Goal: Navigation & Orientation: Find specific page/section

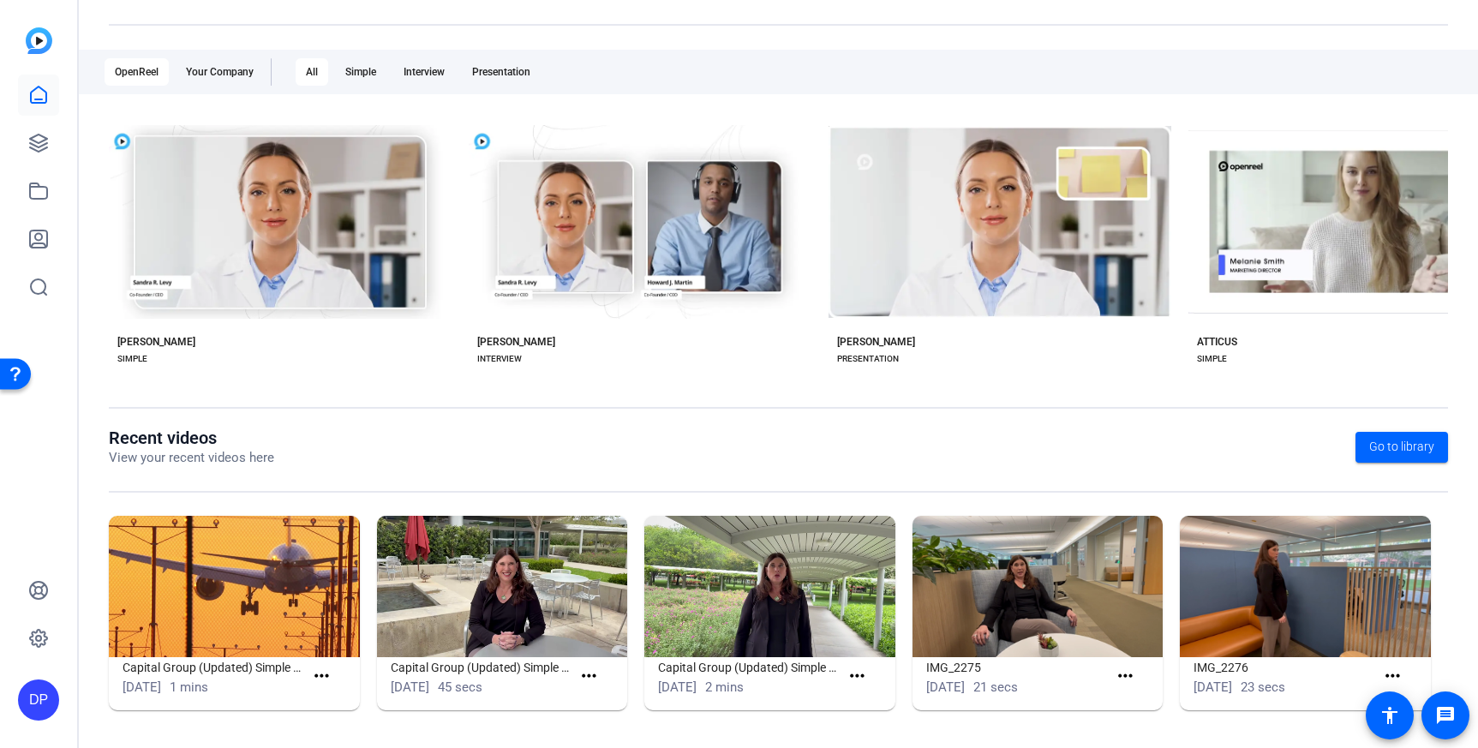
scroll to position [243, 0]
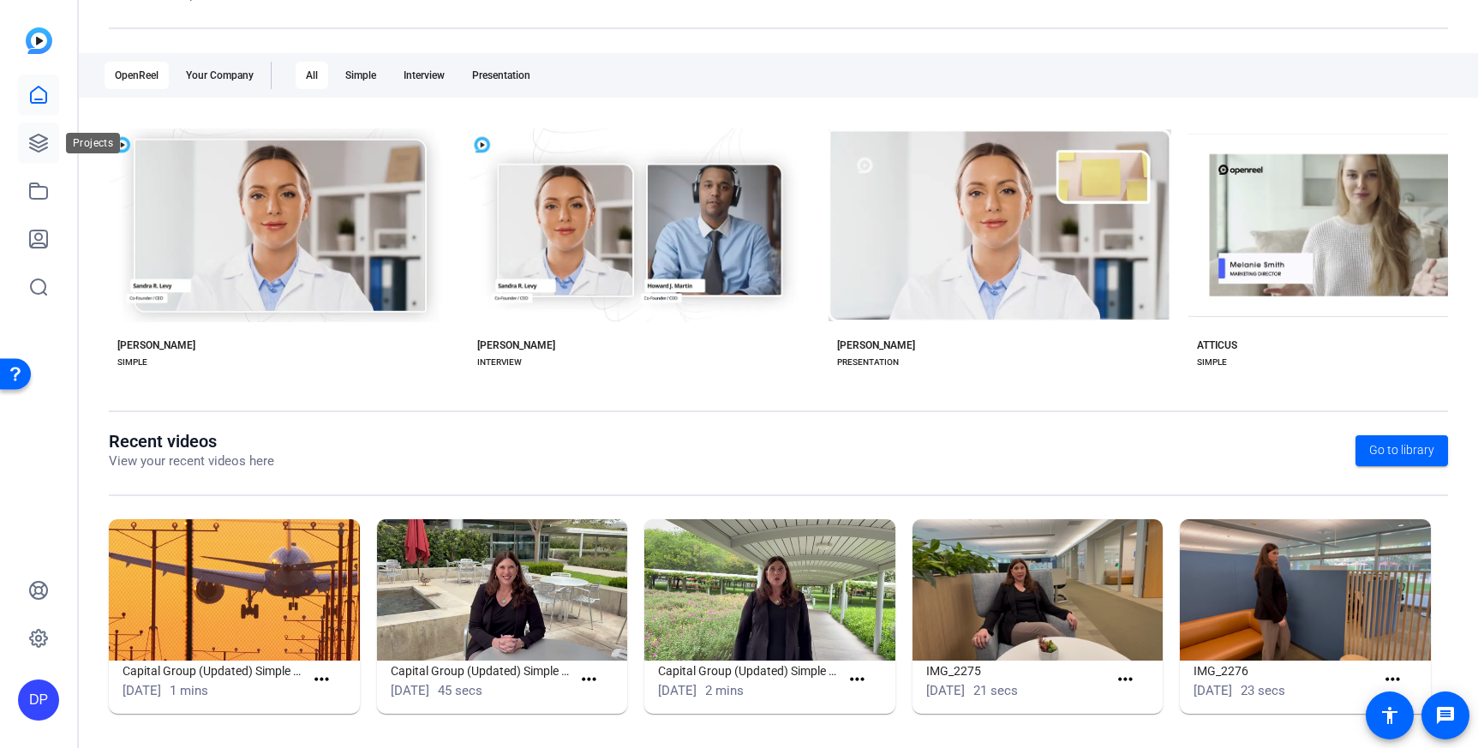
click at [30, 143] on icon at bounding box center [38, 143] width 17 height 17
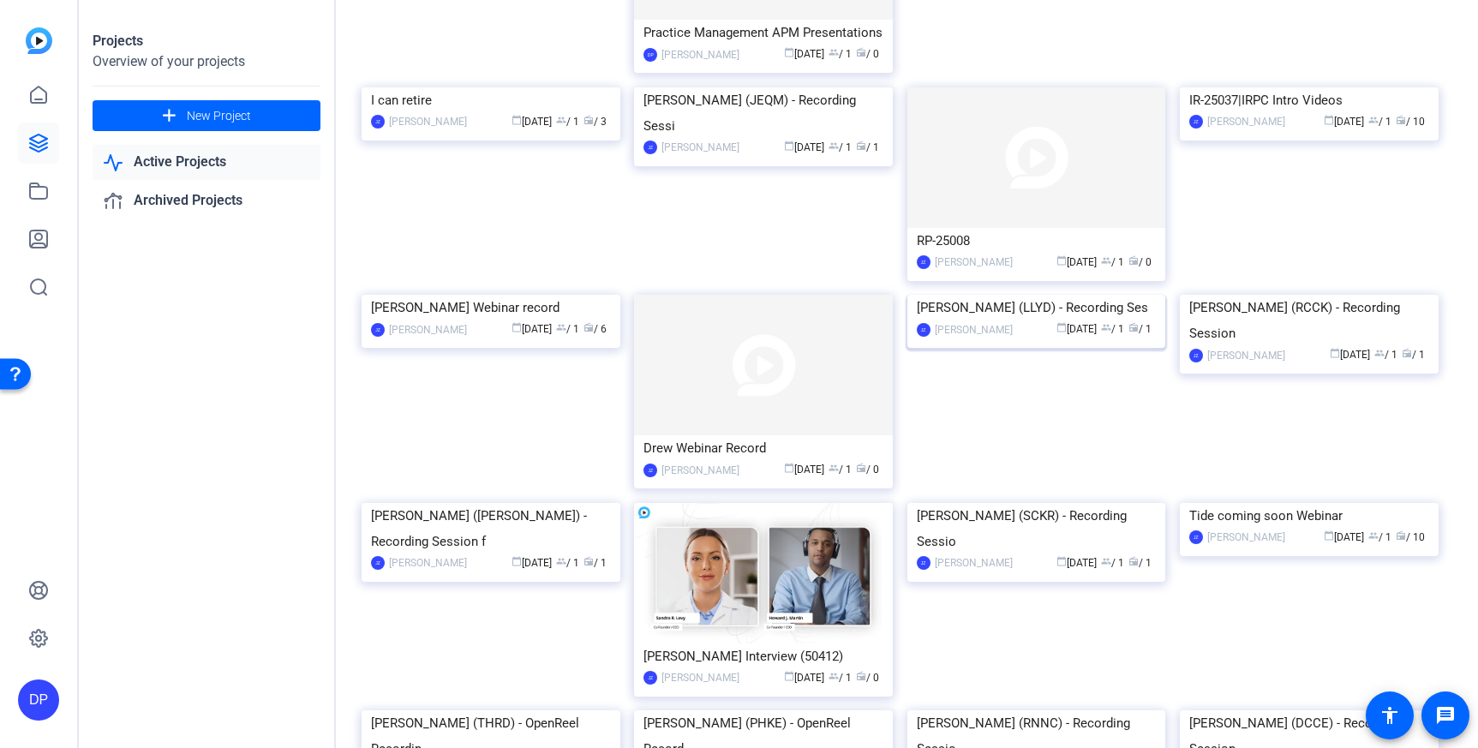
scroll to position [141, 0]
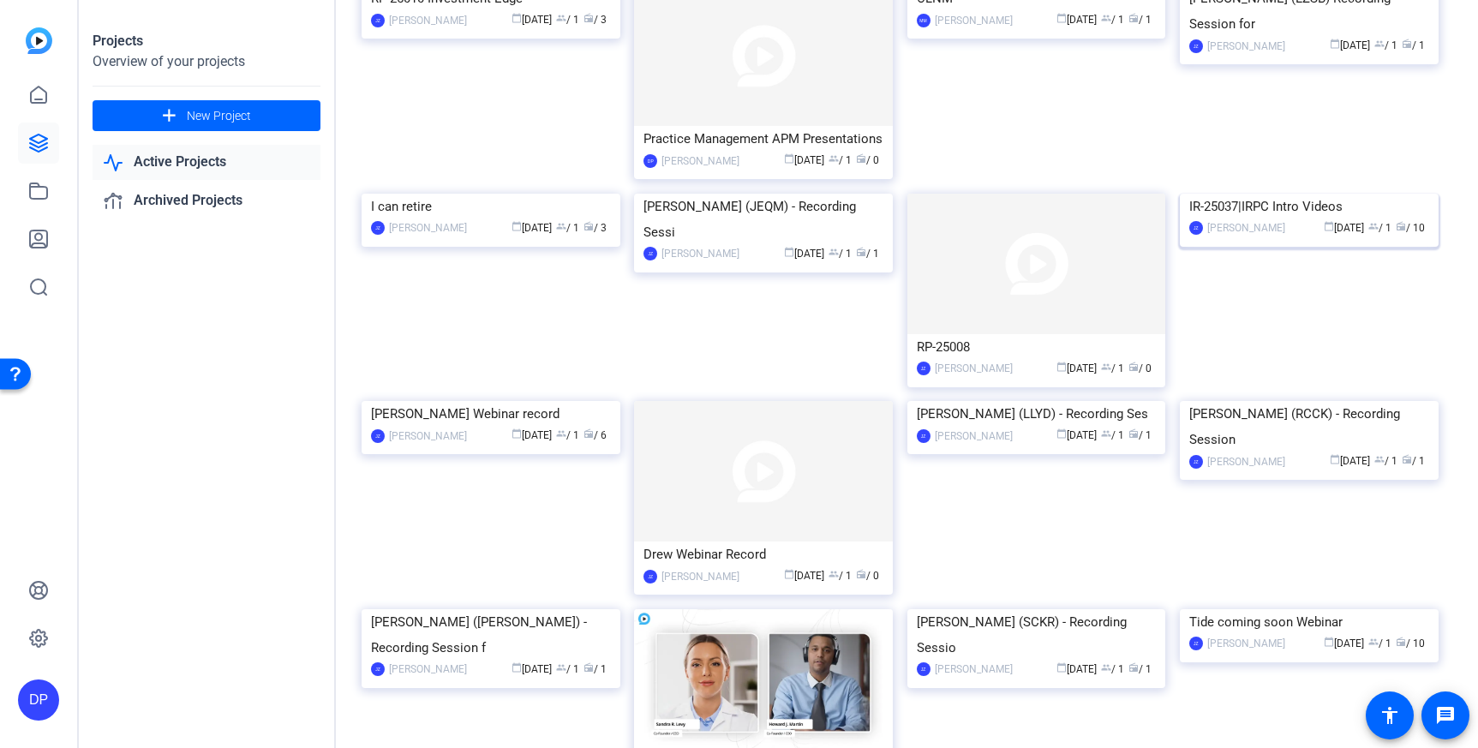
click at [1291, 194] on img at bounding box center [1309, 194] width 259 height 0
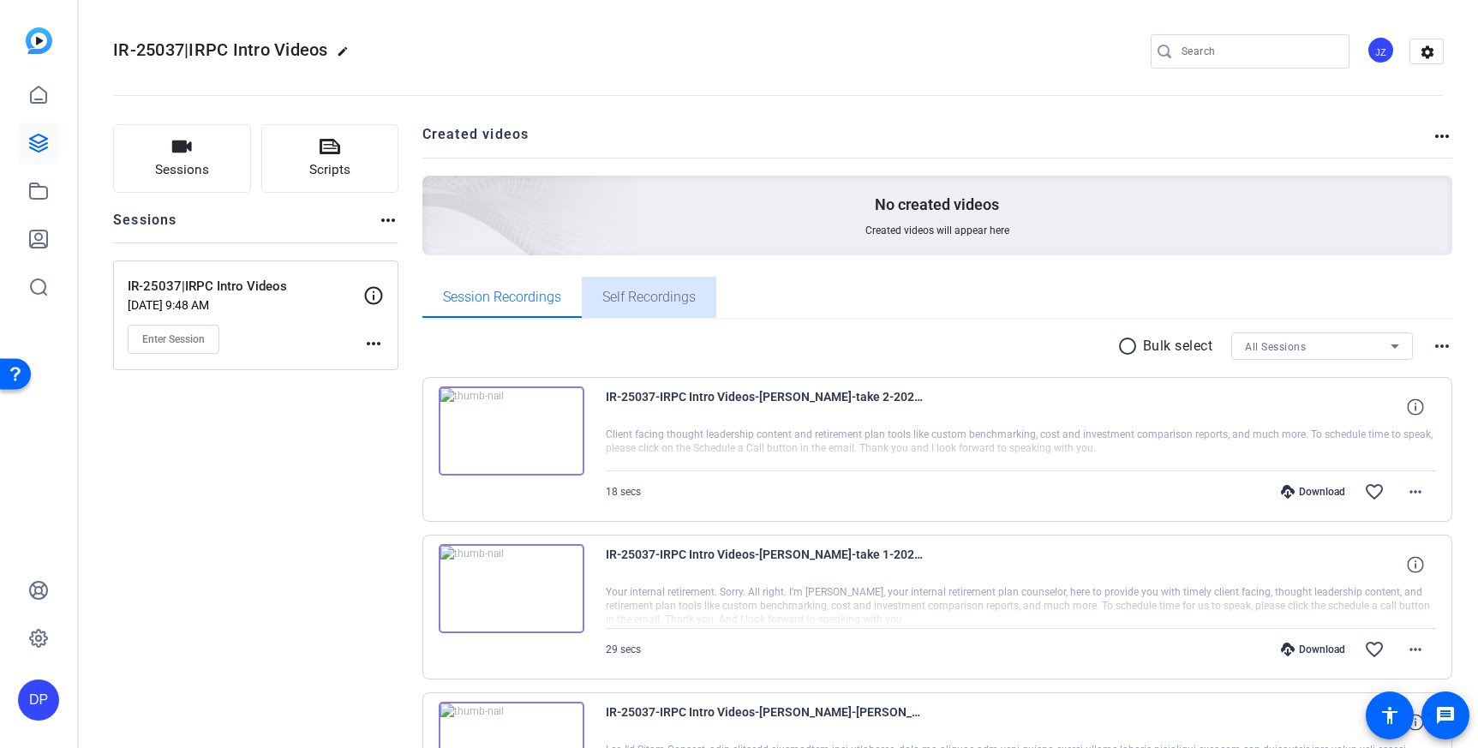
click at [632, 308] on span "Self Recordings" at bounding box center [648, 297] width 93 height 41
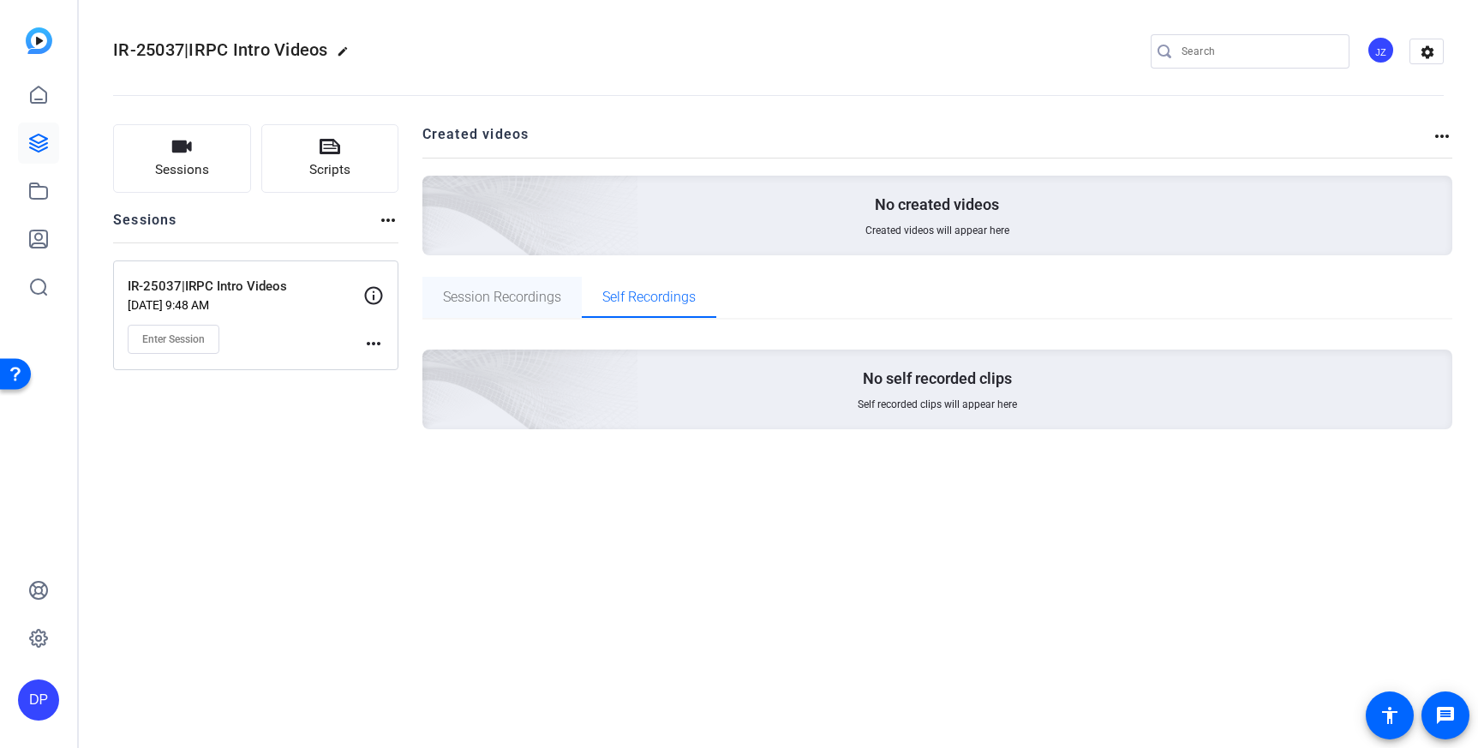
click at [530, 299] on span "Session Recordings" at bounding box center [502, 298] width 118 height 14
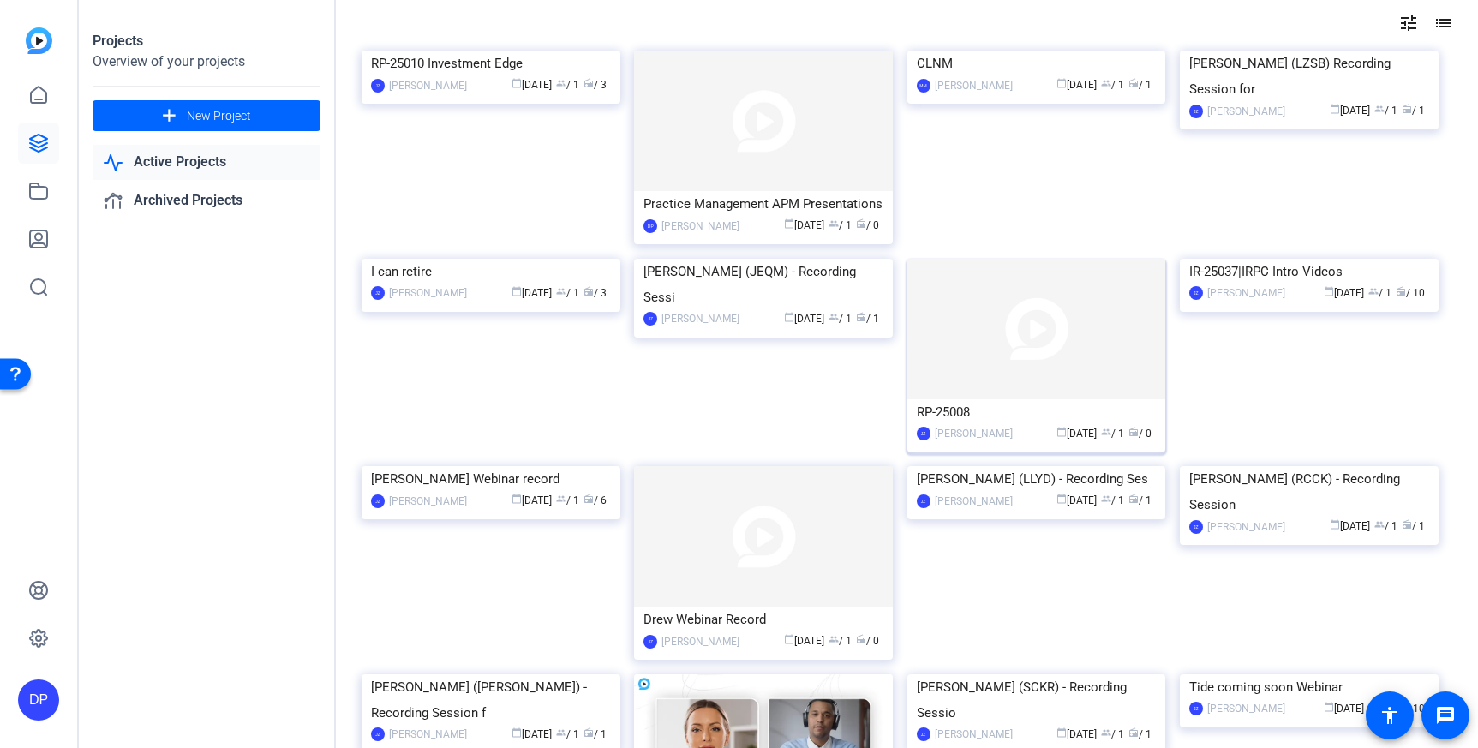
scroll to position [81, 0]
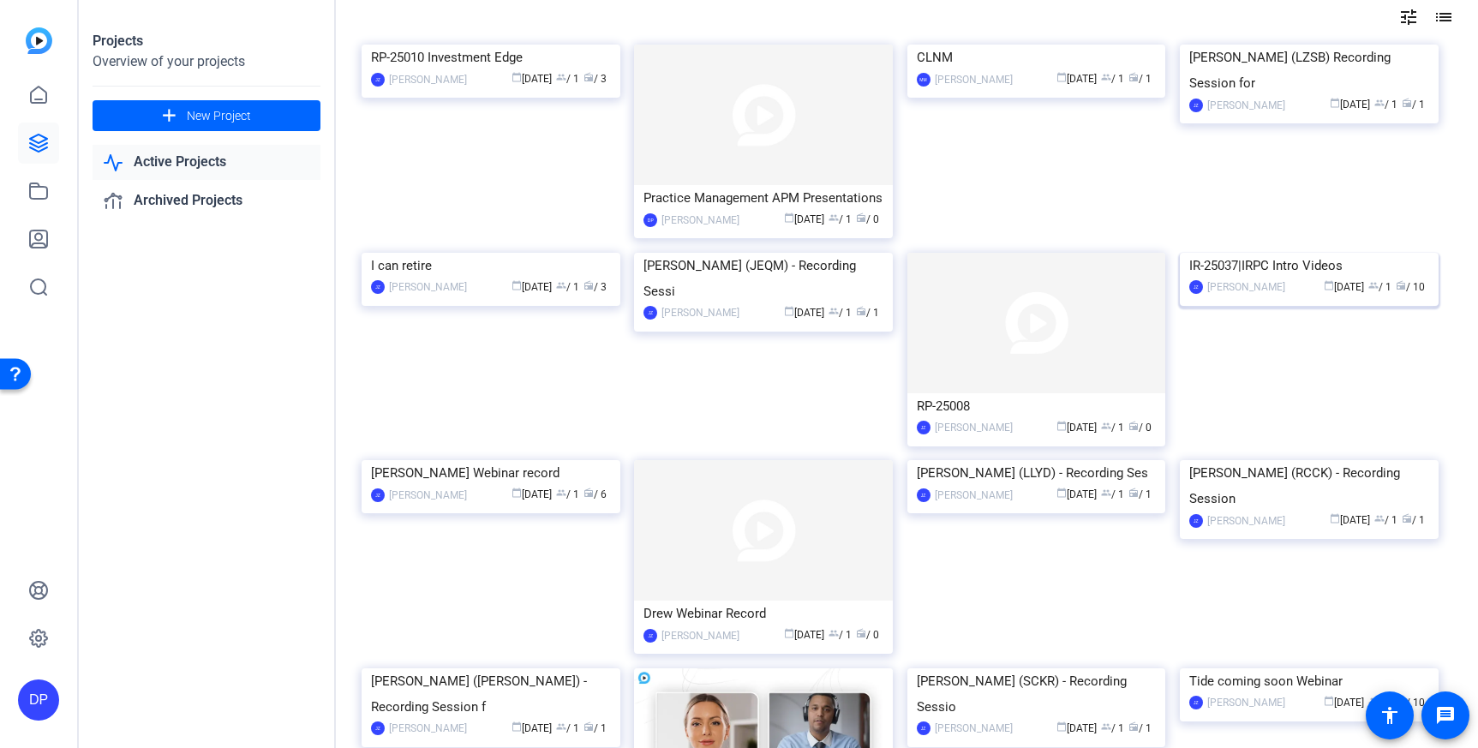
click at [1321, 253] on img at bounding box center [1309, 253] width 259 height 0
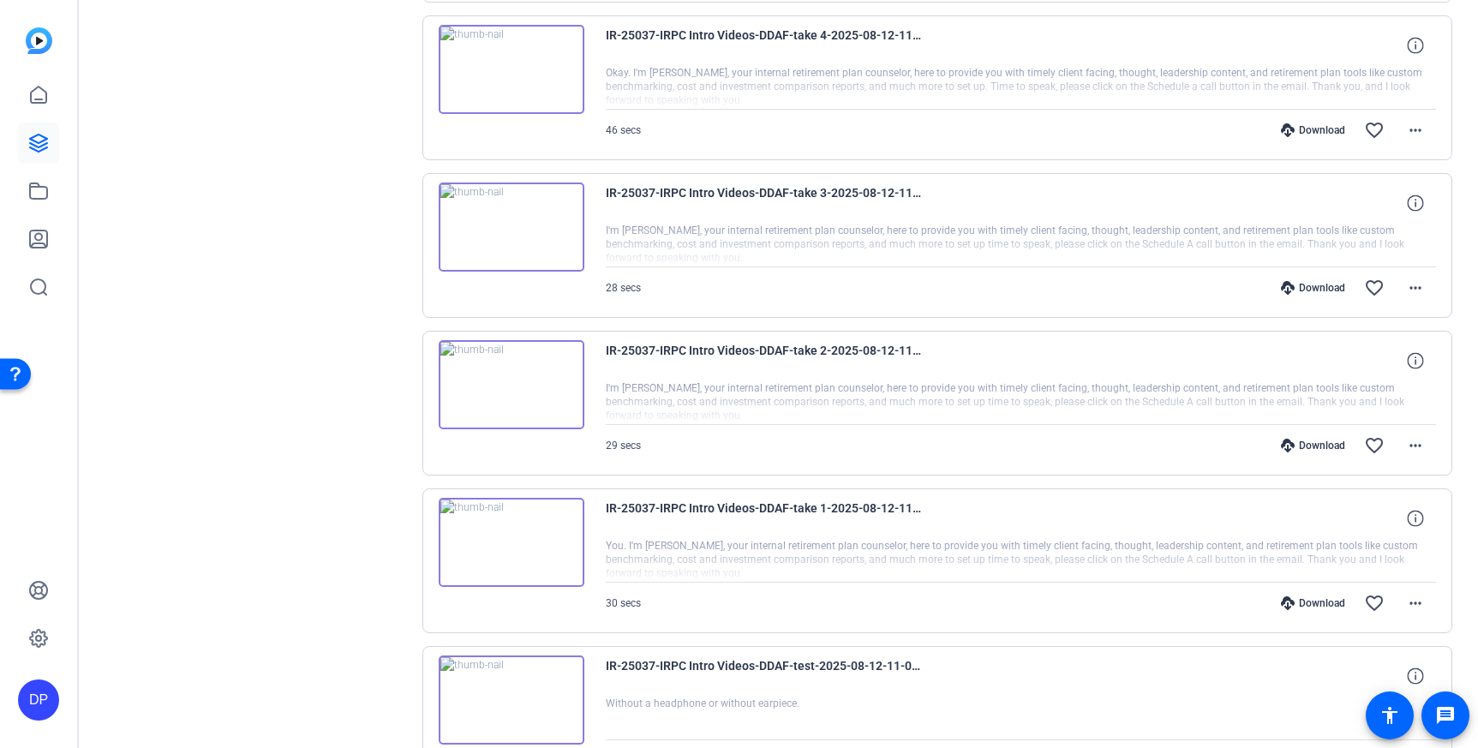
scroll to position [1269, 0]
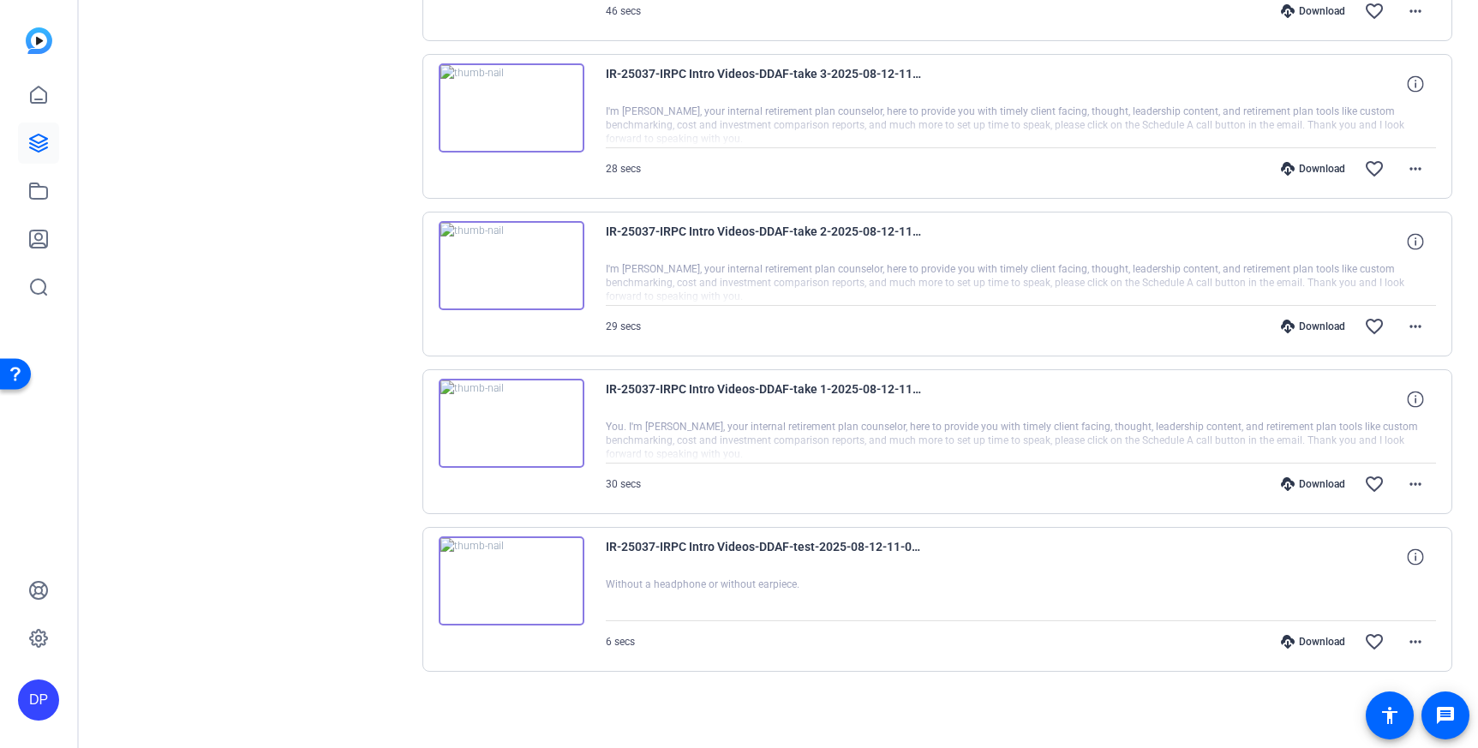
click at [554, 568] on img at bounding box center [512, 580] width 146 height 89
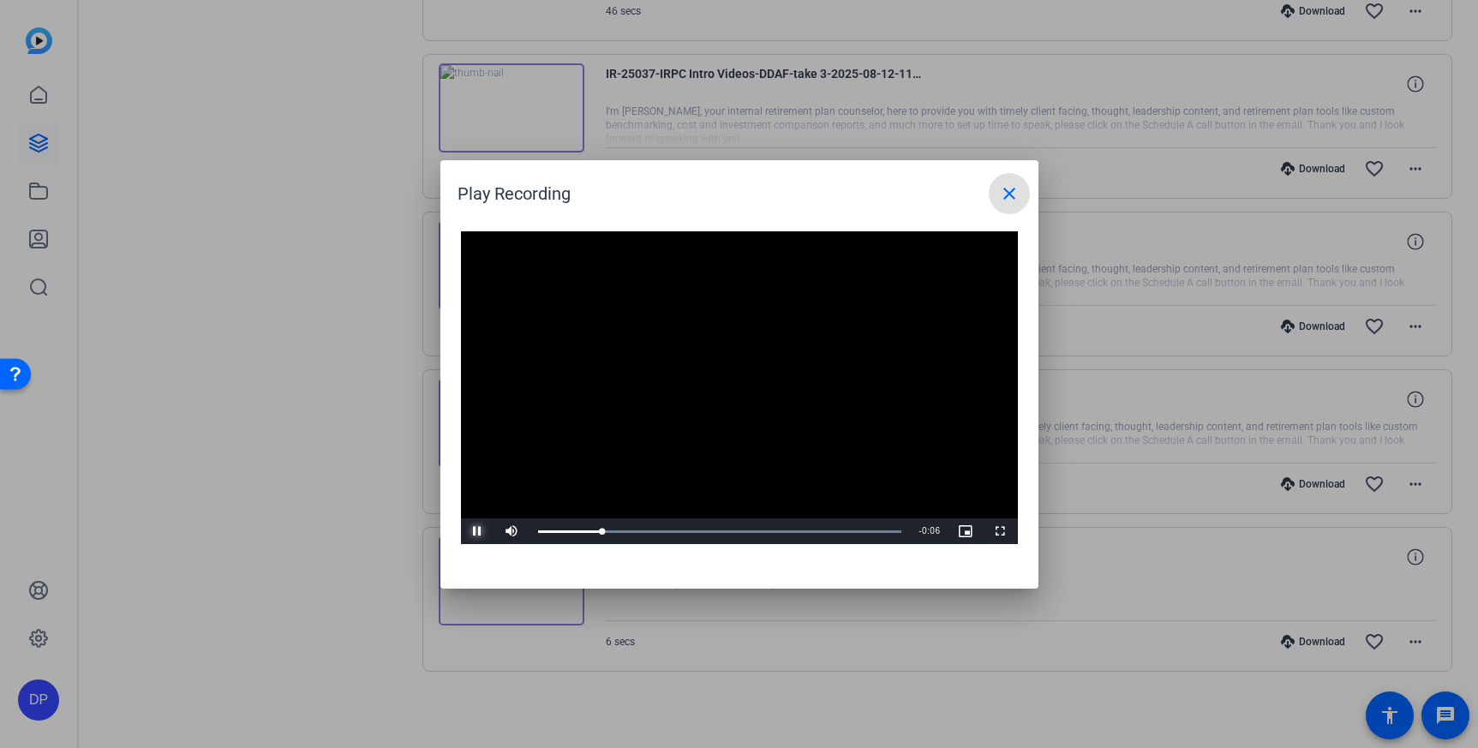
click at [480, 531] on span "Video Player" at bounding box center [478, 531] width 34 height 0
click at [999, 198] on mat-icon "close" at bounding box center [1009, 193] width 21 height 21
